Goal: Task Accomplishment & Management: Complete application form

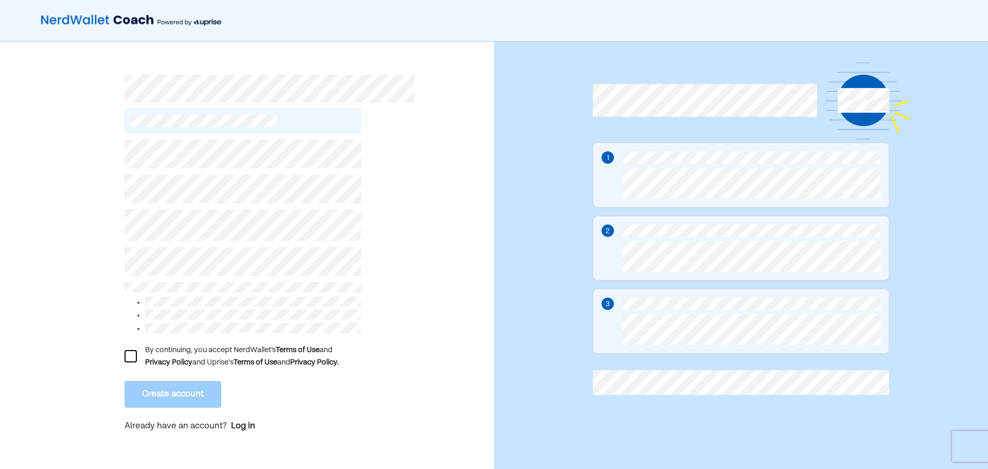
scroll to position [10, 0]
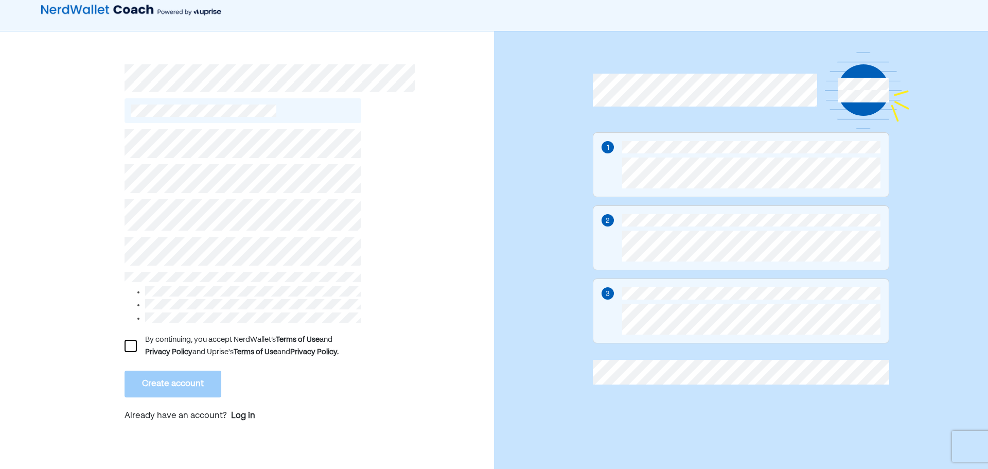
click at [224, 194] on div "By continuing, you accept NerdWallet’s Terms of Use and Privacy Policy and Upri…" at bounding box center [243, 277] width 237 height 308
click at [136, 342] on div at bounding box center [131, 346] width 12 height 12
click at [151, 371] on button "Create account" at bounding box center [173, 384] width 97 height 27
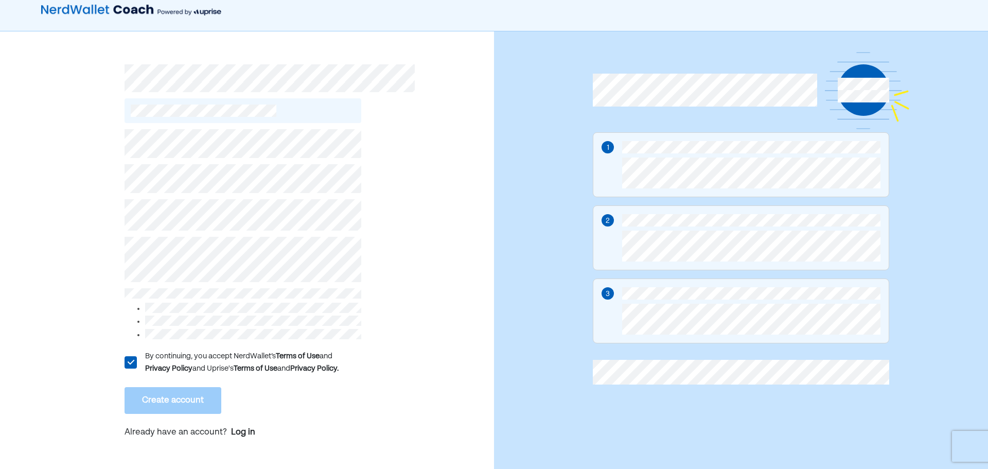
click at [117, 222] on div "L By continuing, you accept NerdWallet’s Terms of Use and Privacy Policy and Up…" at bounding box center [247, 249] width 494 height 437
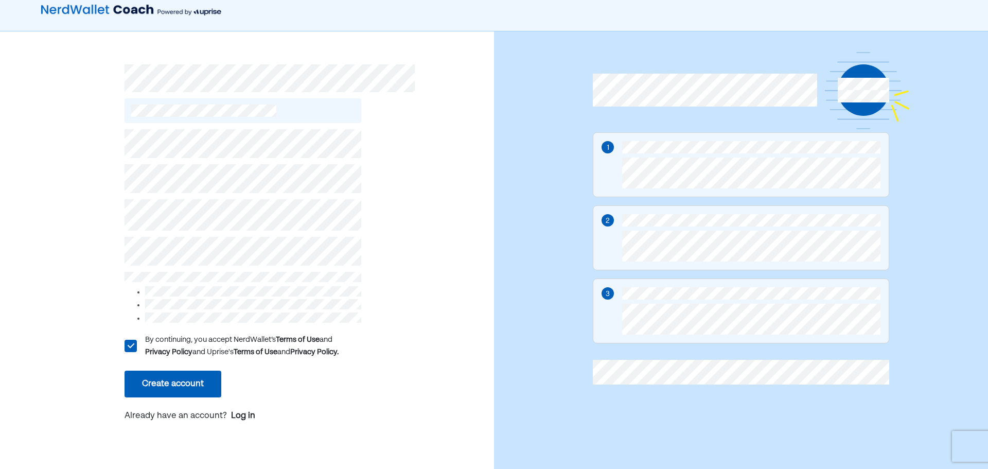
click at [215, 384] on button "Create account" at bounding box center [173, 384] width 97 height 27
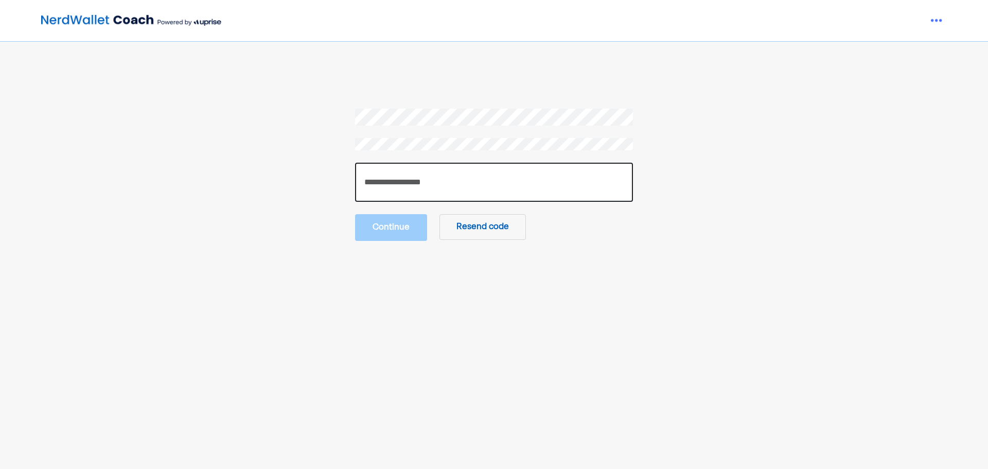
click at [410, 185] on input "number" at bounding box center [494, 182] width 278 height 39
paste input "******"
type input "******"
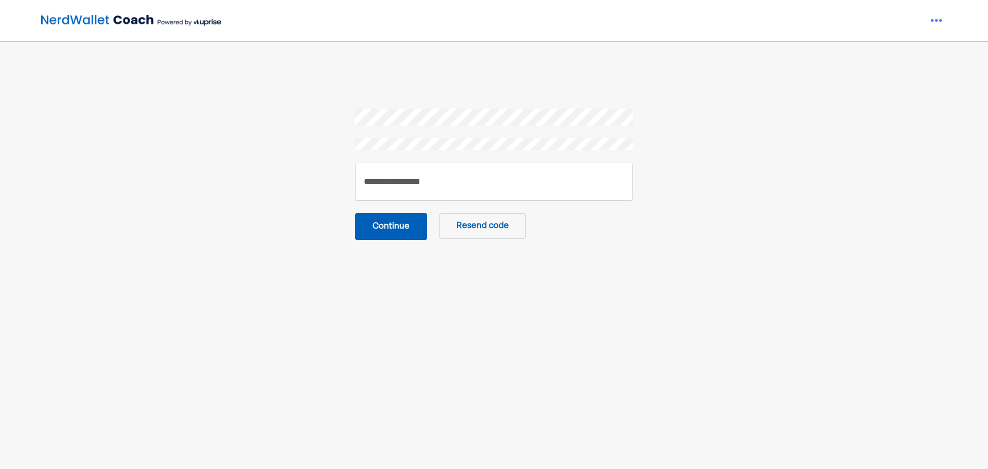
click at [411, 223] on button "Continue" at bounding box center [391, 226] width 72 height 27
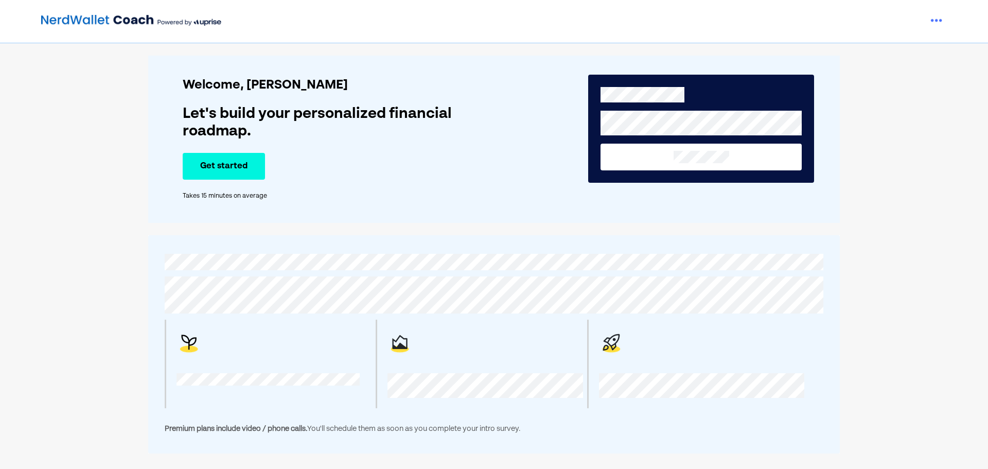
click at [220, 177] on button "Get started" at bounding box center [224, 166] width 82 height 27
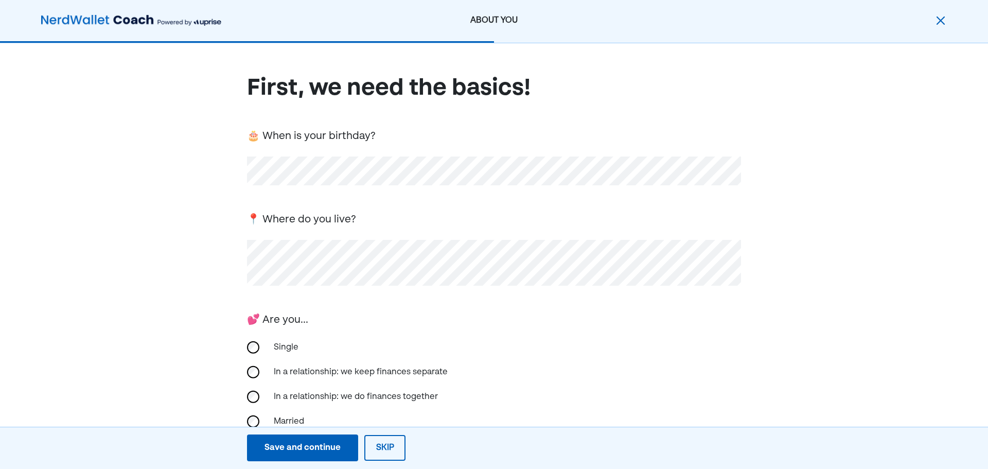
scroll to position [51, 0]
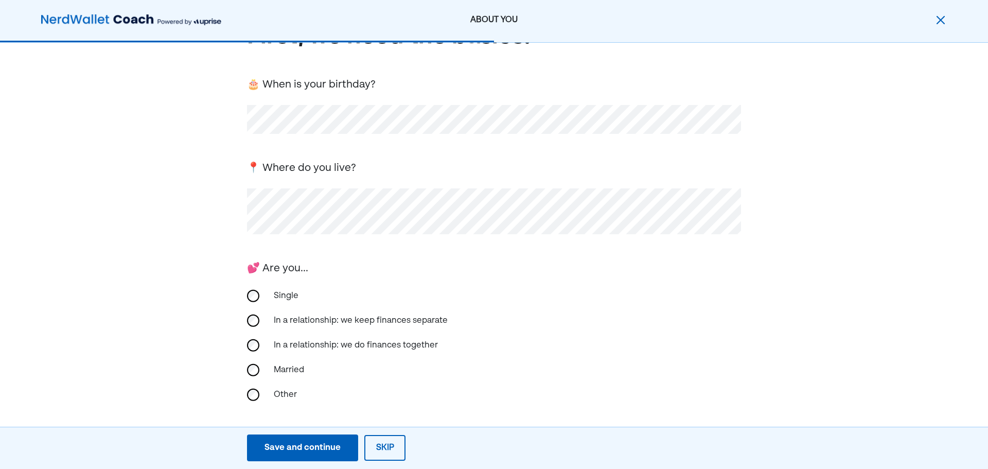
click at [278, 294] on div "Single" at bounding box center [319, 296] width 103 height 25
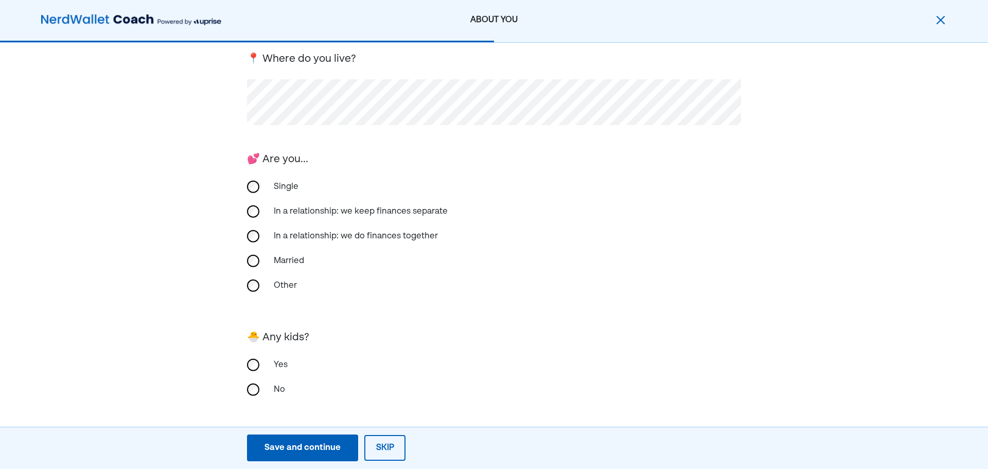
click at [269, 394] on div "No" at bounding box center [319, 389] width 103 height 25
click at [282, 441] on button "Save and continue Save Save and continue" at bounding box center [302, 447] width 111 height 27
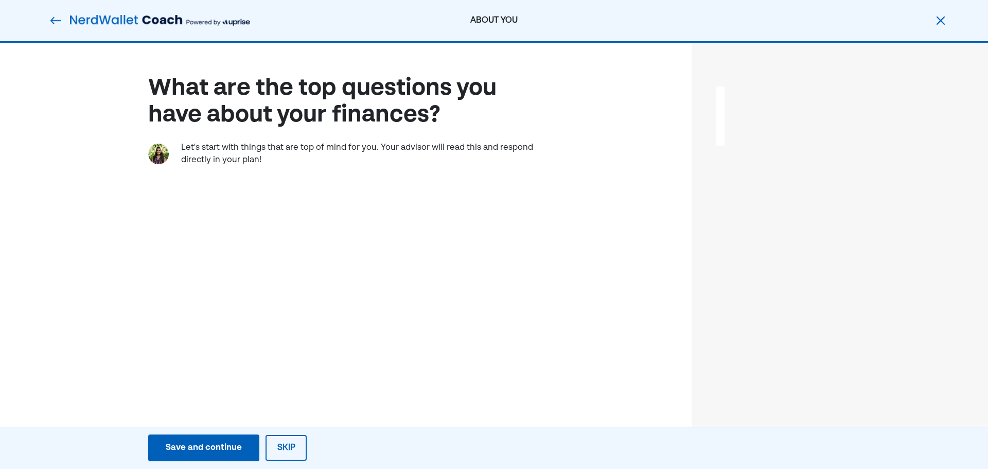
scroll to position [0, 0]
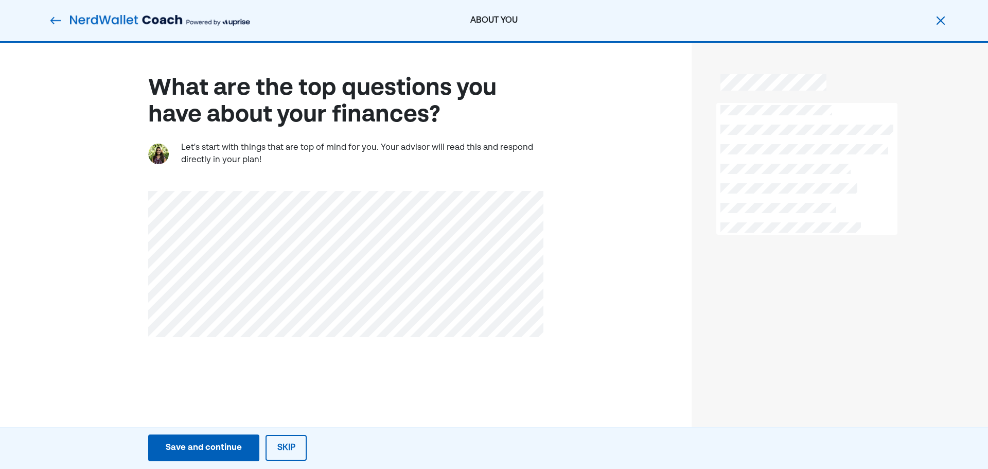
click at [273, 453] on button "Skip" at bounding box center [286, 448] width 41 height 26
